Goal: Information Seeking & Learning: Find specific fact

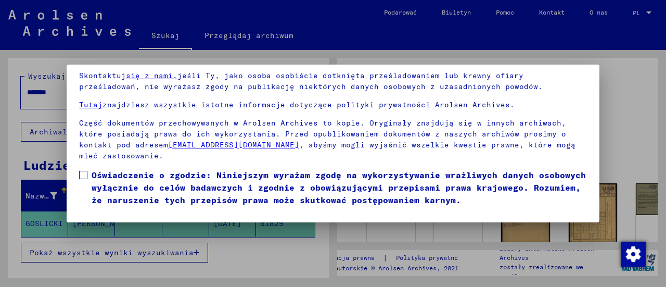
scroll to position [83, 0]
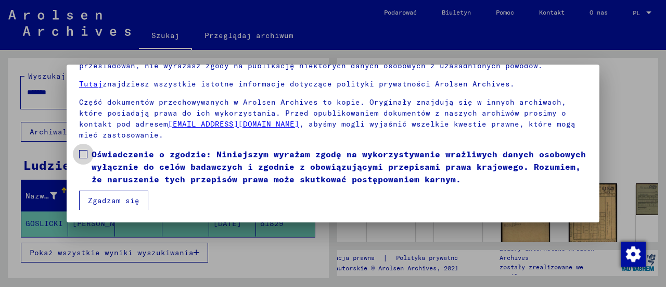
click at [86, 157] on span at bounding box center [83, 154] width 8 height 8
click at [115, 198] on font "Zgadzam się" at bounding box center [114, 200] width 52 height 9
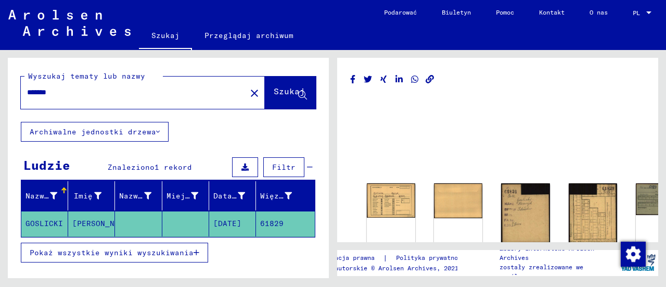
click at [87, 95] on input "*******" at bounding box center [133, 92] width 213 height 11
type input "*"
type input "**********"
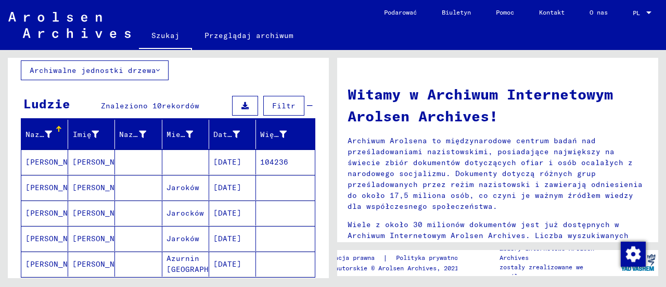
scroll to position [79, 0]
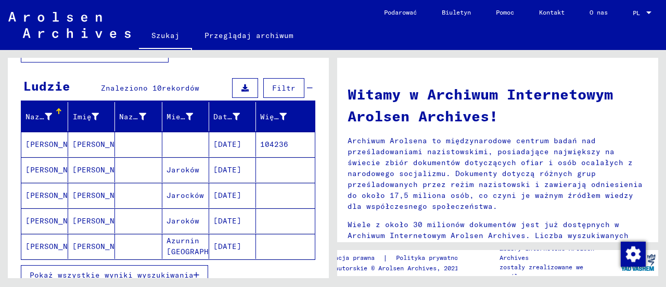
click at [40, 143] on font "[PERSON_NAME]" at bounding box center [56, 144] width 61 height 9
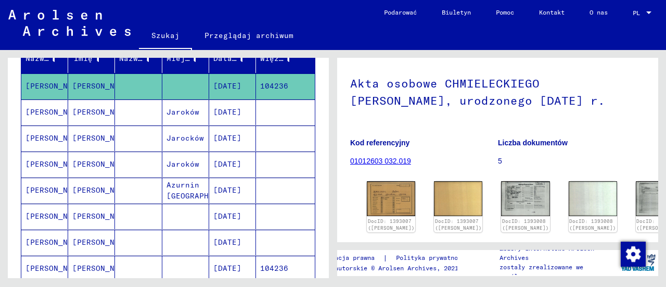
scroll to position [123, 0]
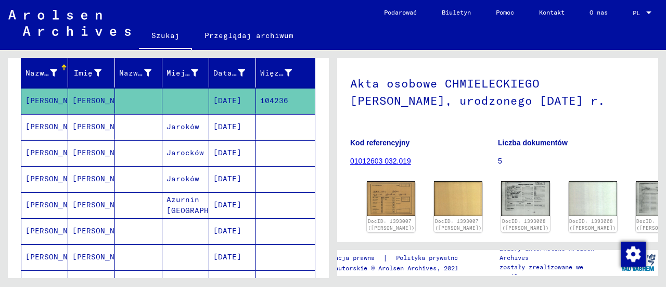
click at [51, 125] on font "[PERSON_NAME]" at bounding box center [56, 126] width 61 height 9
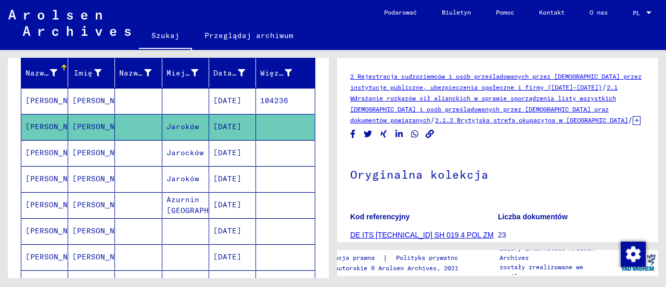
click at [43, 150] on font "[PERSON_NAME]" at bounding box center [56, 152] width 61 height 9
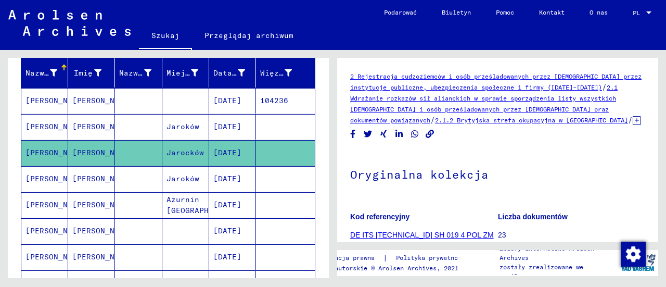
click at [47, 176] on font "[PERSON_NAME]" at bounding box center [56, 178] width 61 height 9
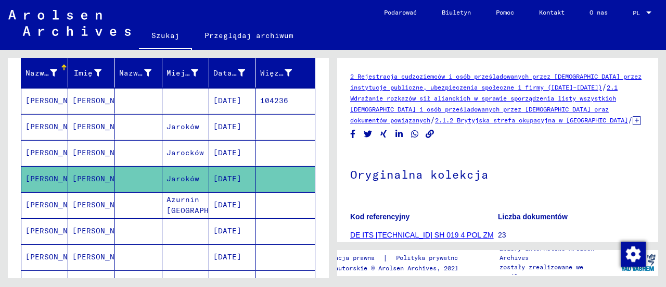
click at [50, 200] on font "[PERSON_NAME]" at bounding box center [56, 204] width 61 height 9
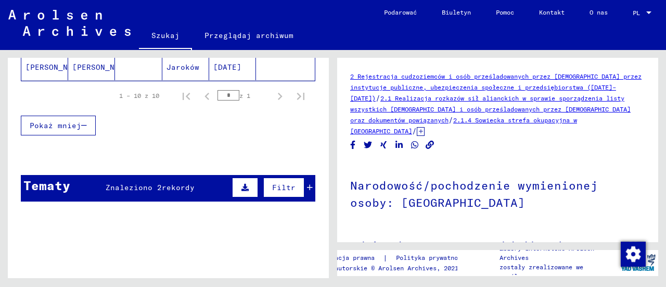
scroll to position [391, 0]
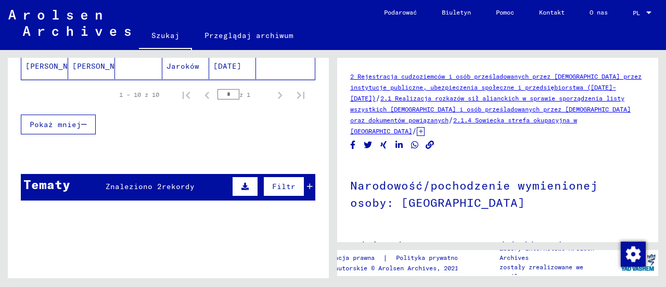
click at [176, 183] on font "rekordy" at bounding box center [178, 186] width 33 height 9
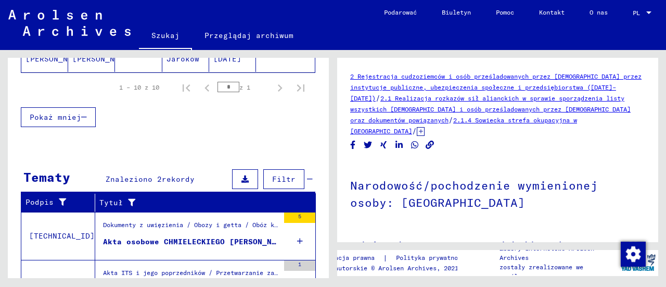
scroll to position [452, 0]
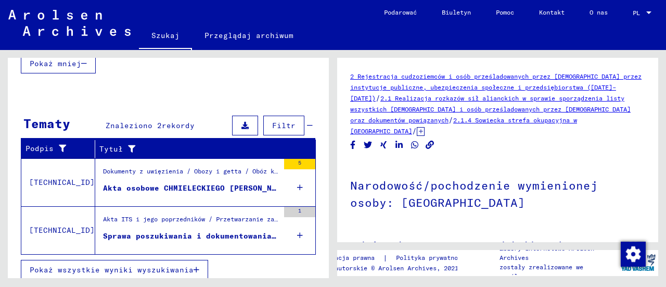
click at [219, 231] on font "Sprawa poszukiwania i dokumentowania nr 2.109.554 dla CHMIELECKIEGO, [PERSON_NA…" at bounding box center [321, 235] width 436 height 9
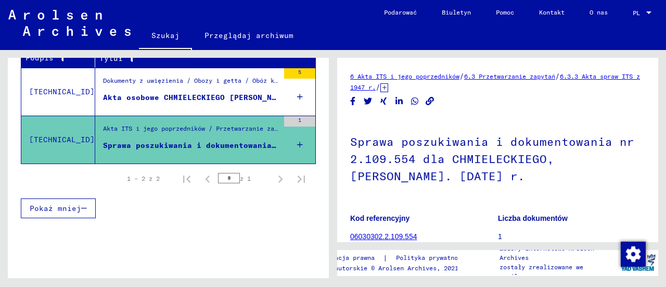
scroll to position [158, 0]
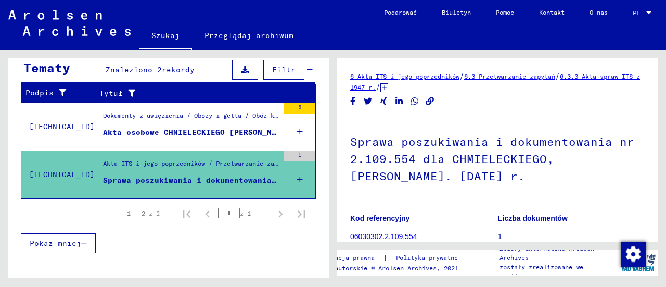
click at [213, 128] on font "Akta osobowe CHMIELECKIEGO [PERSON_NAME], urodzonego [DATE] r." at bounding box center [248, 132] width 290 height 9
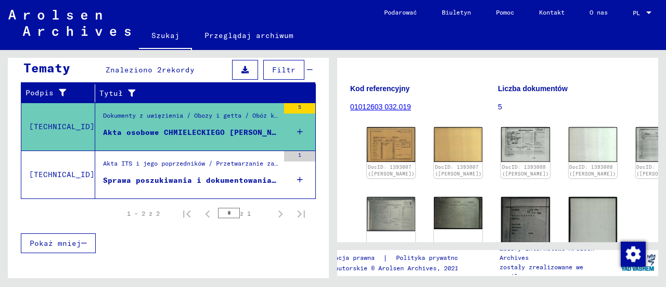
scroll to position [94, 0]
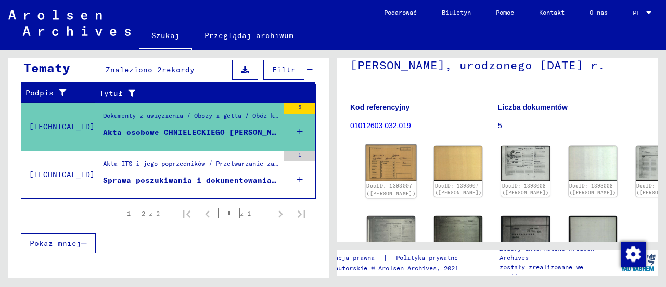
click at [380, 160] on img at bounding box center [391, 163] width 51 height 36
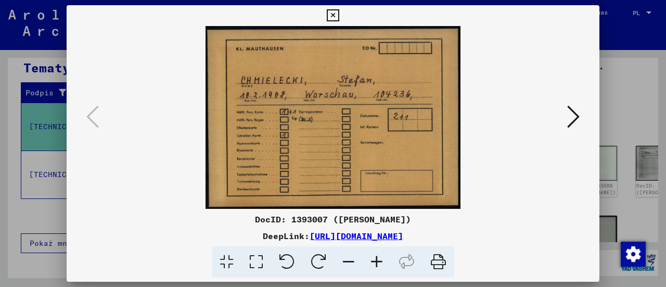
click at [574, 115] on icon at bounding box center [573, 116] width 12 height 25
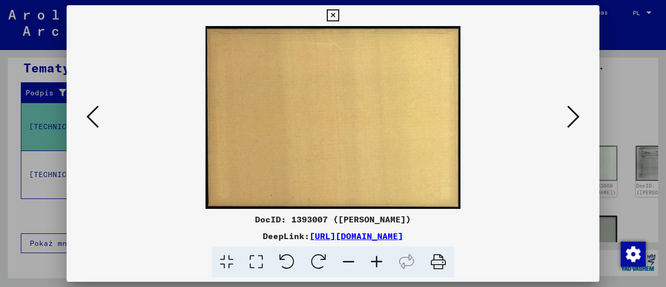
click at [574, 115] on icon at bounding box center [573, 116] width 12 height 25
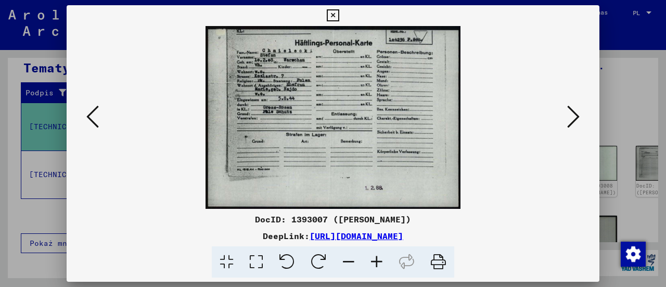
click at [571, 122] on icon at bounding box center [573, 116] width 12 height 25
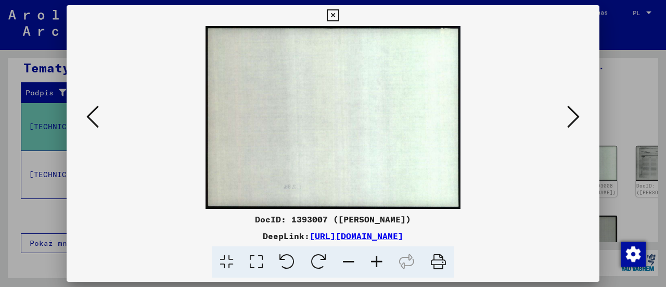
click at [571, 122] on icon at bounding box center [573, 116] width 12 height 25
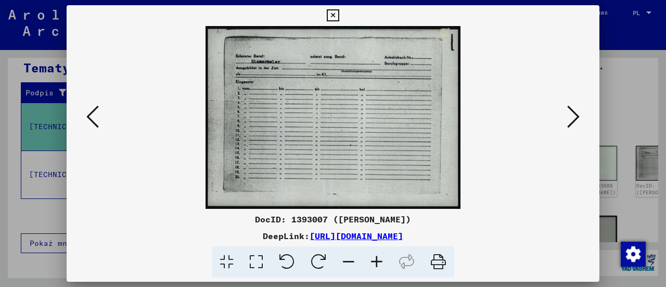
click at [571, 122] on icon at bounding box center [573, 116] width 12 height 25
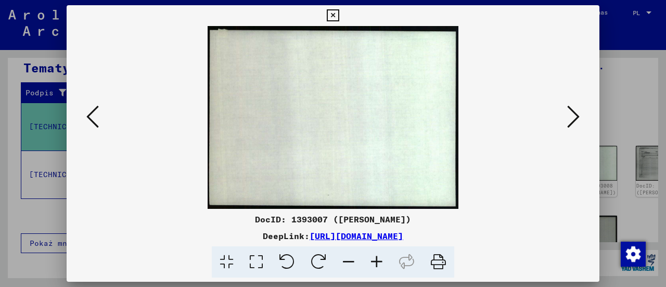
click at [571, 122] on icon at bounding box center [573, 116] width 12 height 25
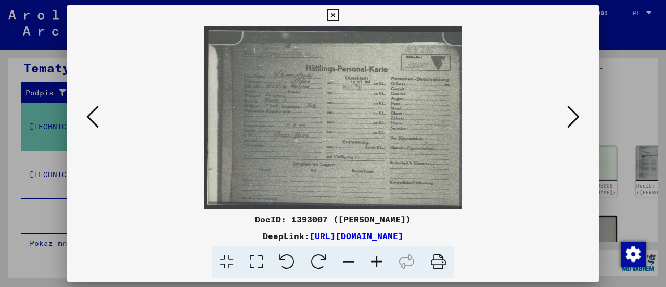
click at [571, 122] on icon at bounding box center [573, 116] width 12 height 25
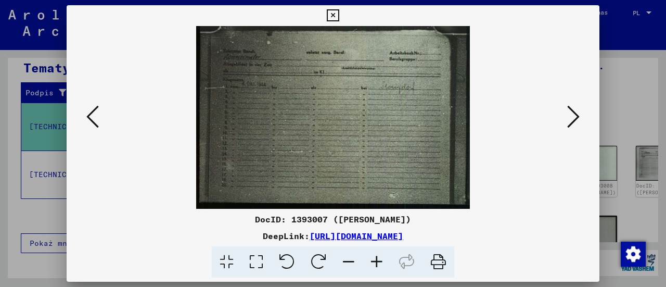
click at [571, 122] on icon at bounding box center [573, 116] width 12 height 25
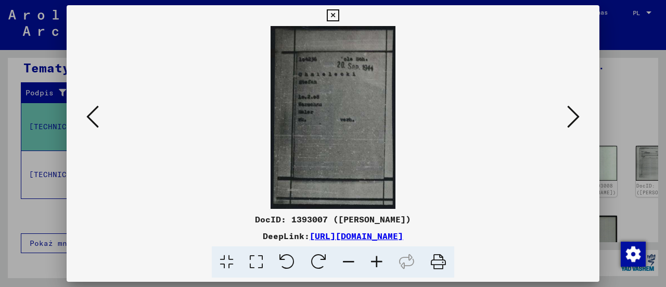
click at [571, 122] on icon at bounding box center [573, 116] width 12 height 25
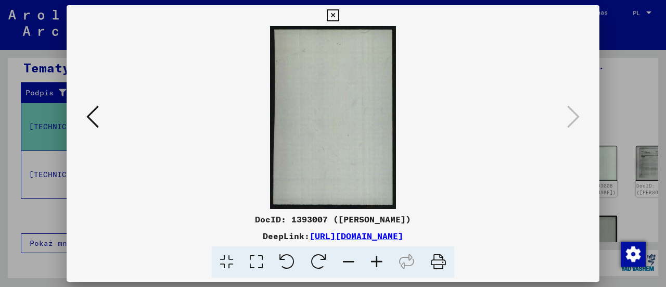
click at [636, 35] on div at bounding box center [333, 143] width 666 height 287
